Goal: Information Seeking & Learning: Learn about a topic

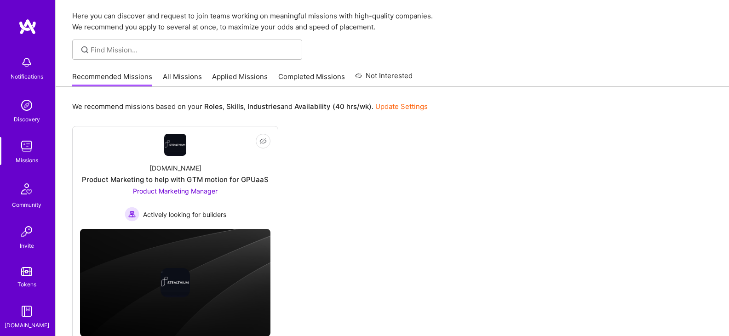
scroll to position [29, 0]
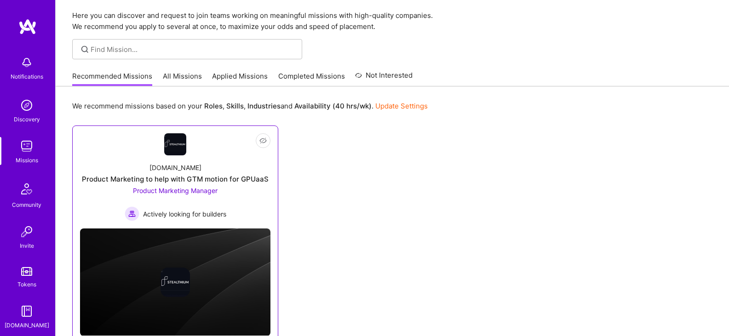
click at [177, 195] on span "Product Marketing Manager" at bounding box center [175, 191] width 85 height 8
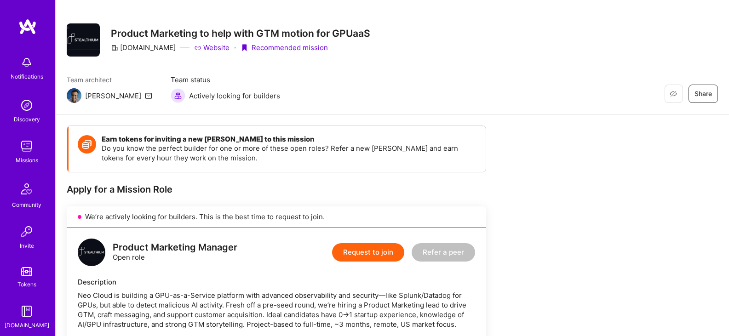
scroll to position [4, 0]
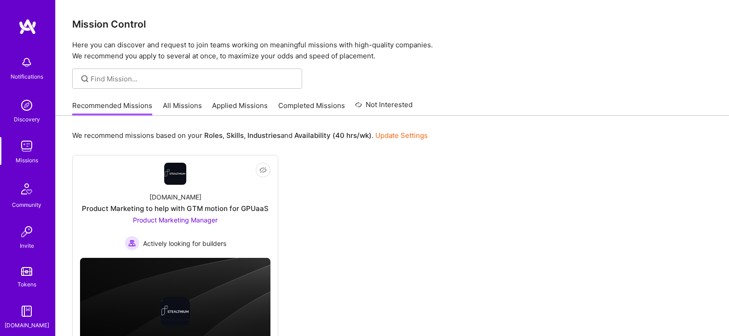
click at [182, 107] on link "All Missions" at bounding box center [182, 108] width 39 height 15
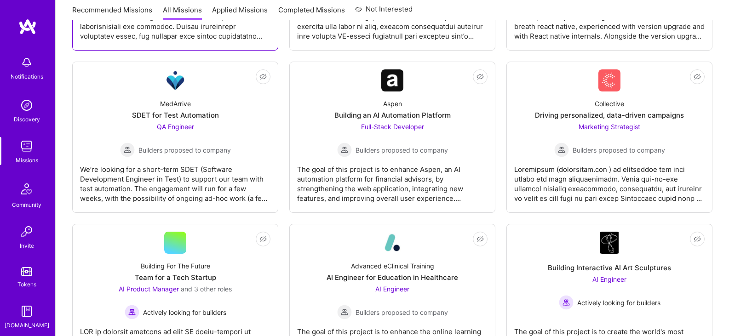
scroll to position [275, 0]
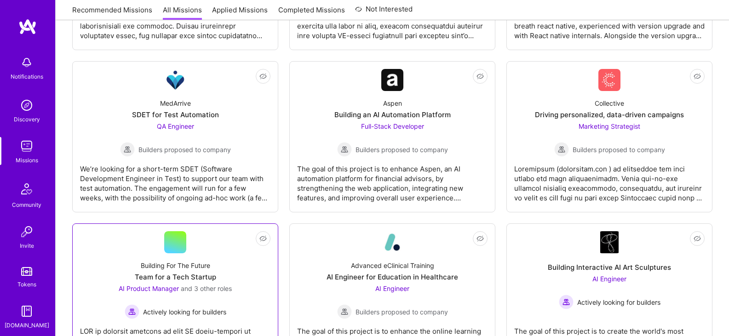
click at [232, 284] on div "AI Product Manager and 3 other roles Actively looking for builders" at bounding box center [175, 301] width 113 height 35
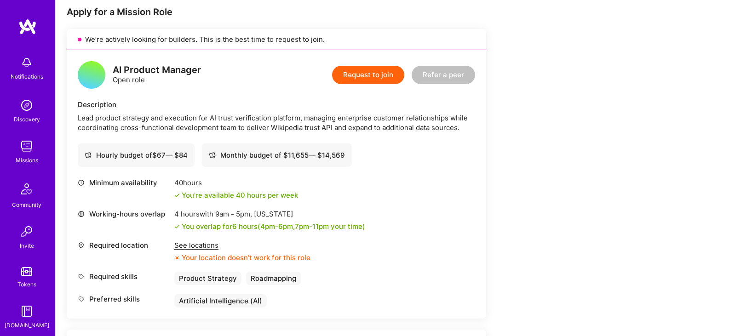
scroll to position [187, 0]
click at [197, 247] on div "See locations" at bounding box center [242, 245] width 136 height 10
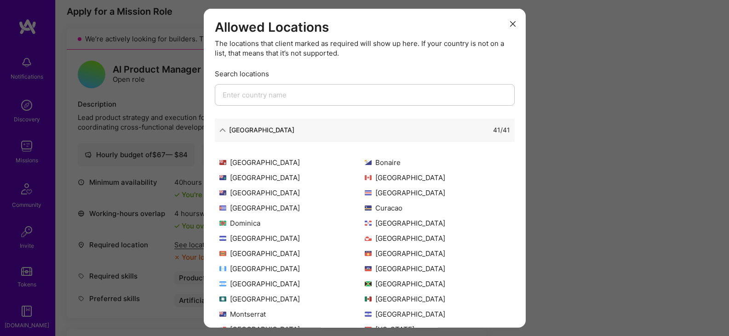
scroll to position [0, 0]
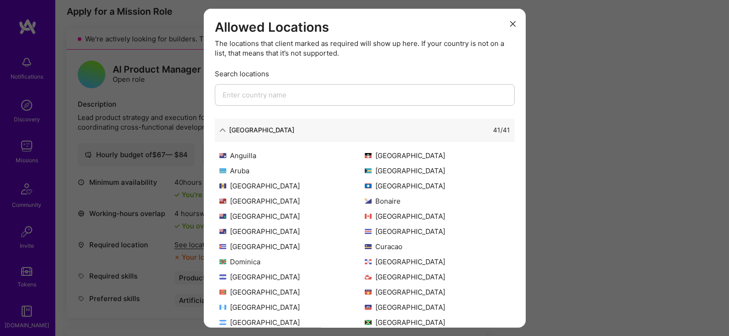
click at [510, 25] on icon "modal" at bounding box center [513, 24] width 6 height 6
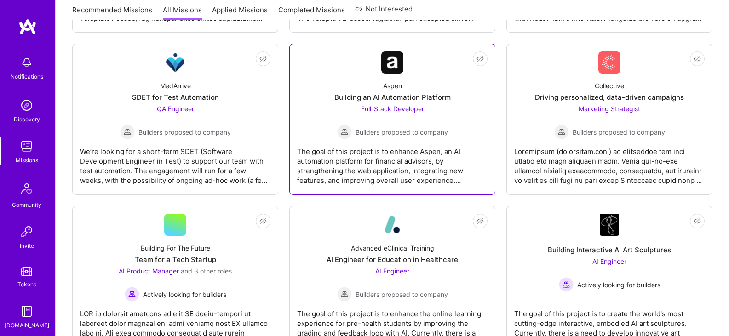
scroll to position [309, 0]
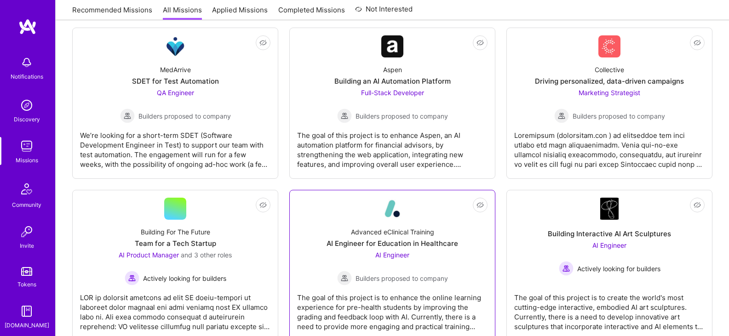
click at [434, 227] on div "Advanced eClinical Training" at bounding box center [392, 232] width 83 height 10
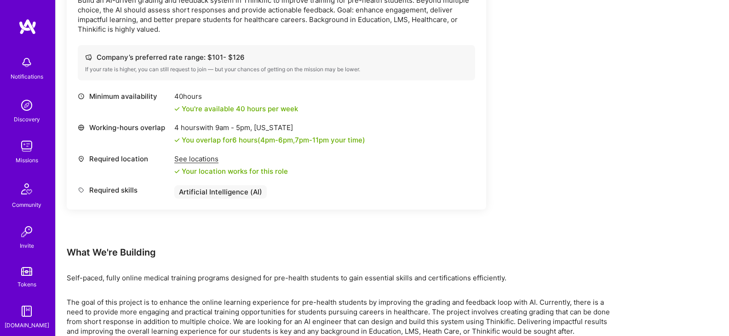
scroll to position [352, 0]
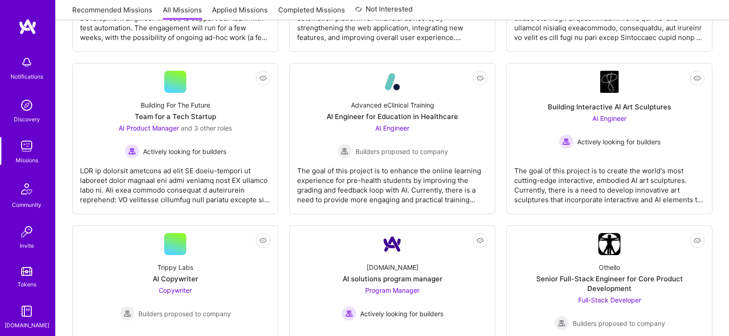
scroll to position [436, 0]
click at [404, 233] on img at bounding box center [393, 244] width 22 height 22
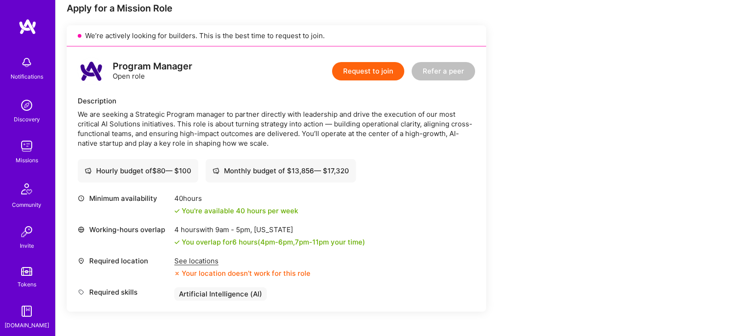
scroll to position [191, 0]
click at [206, 262] on div "See locations" at bounding box center [242, 261] width 136 height 10
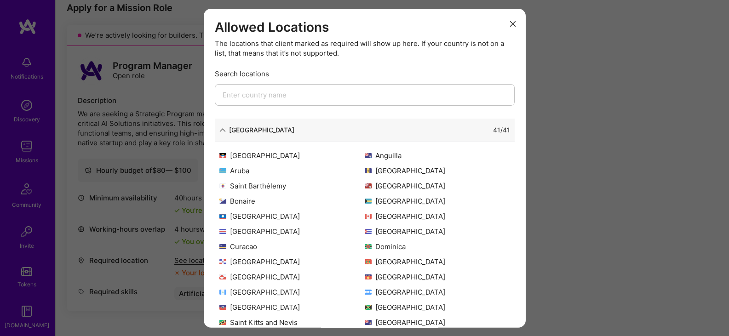
click at [508, 28] on button "modal" at bounding box center [513, 23] width 11 height 15
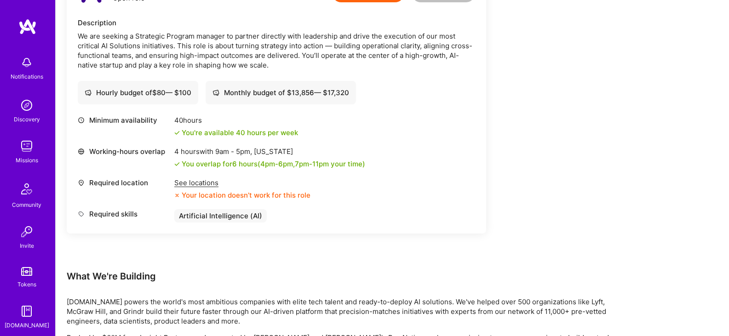
scroll to position [312, 0]
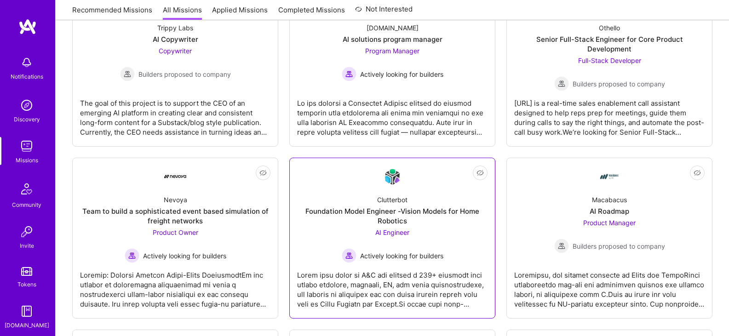
scroll to position [676, 0]
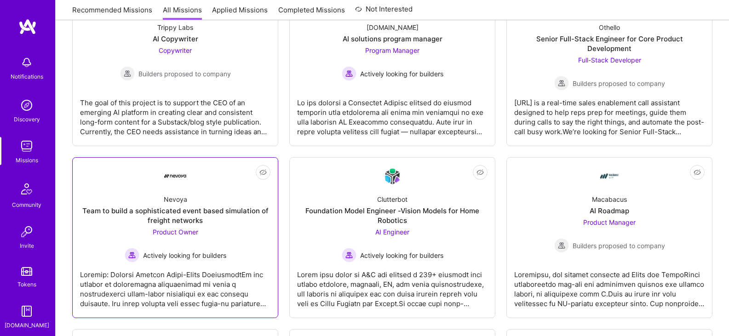
click at [163, 263] on div at bounding box center [175, 286] width 191 height 46
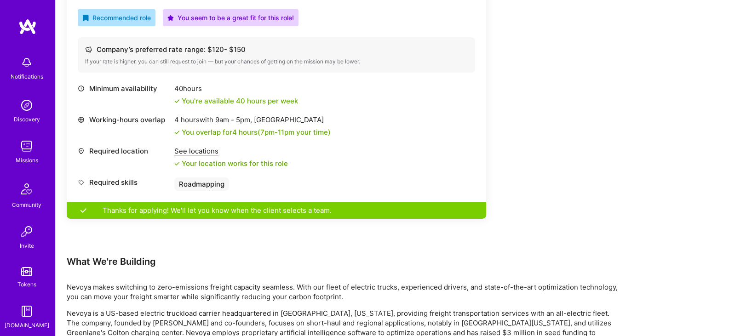
scroll to position [341, 0]
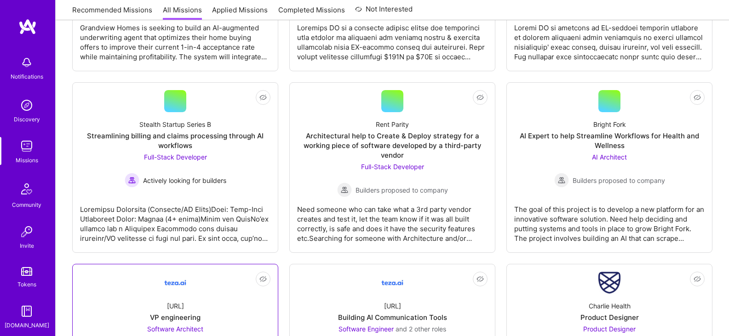
scroll to position [1096, 0]
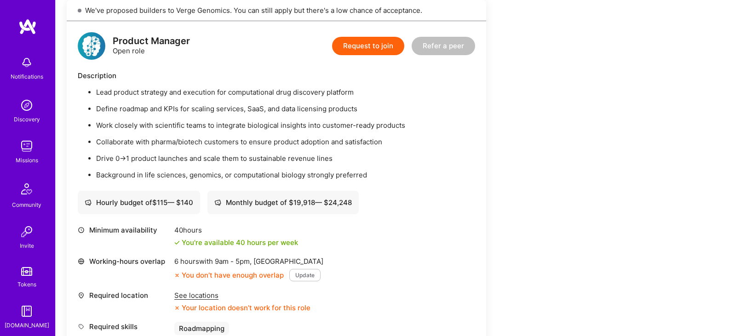
scroll to position [214, 0]
